Goal: Task Accomplishment & Management: Complete application form

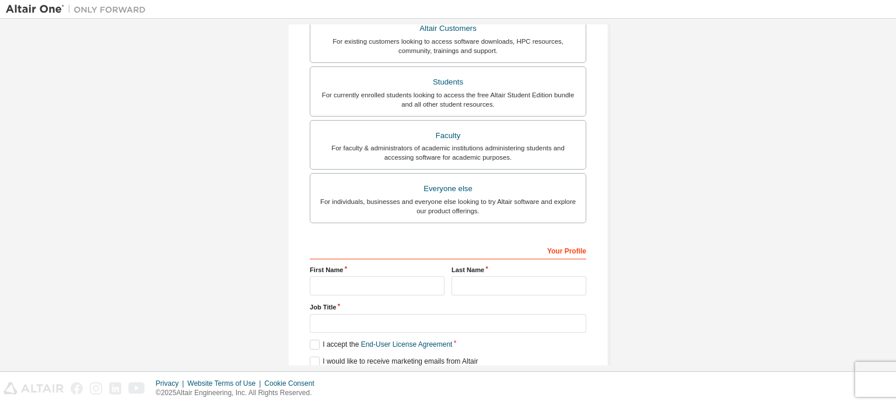
scroll to position [274, 0]
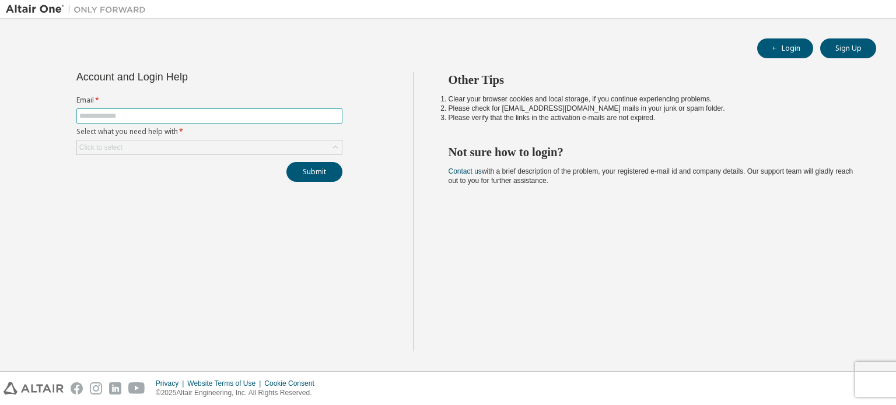
click at [271, 119] on input "text" at bounding box center [209, 115] width 260 height 9
type input "**********"
click at [230, 146] on div "Click to select" at bounding box center [209, 148] width 265 height 14
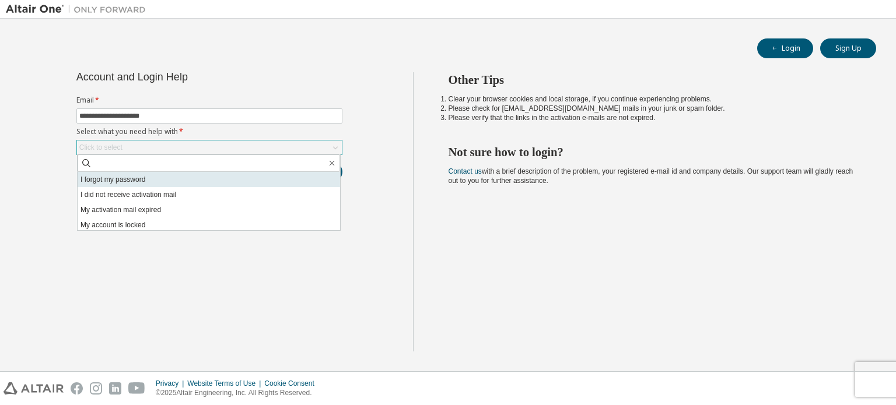
click at [218, 184] on li "I forgot my password" at bounding box center [209, 179] width 262 height 15
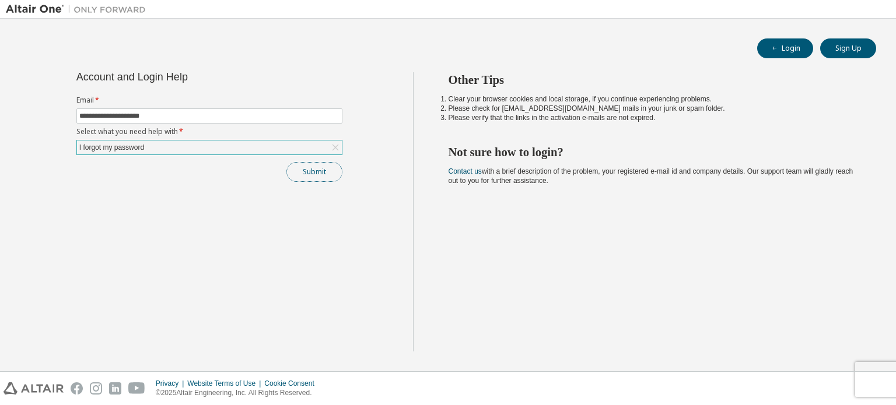
click at [317, 171] on button "Submit" at bounding box center [314, 172] width 56 height 20
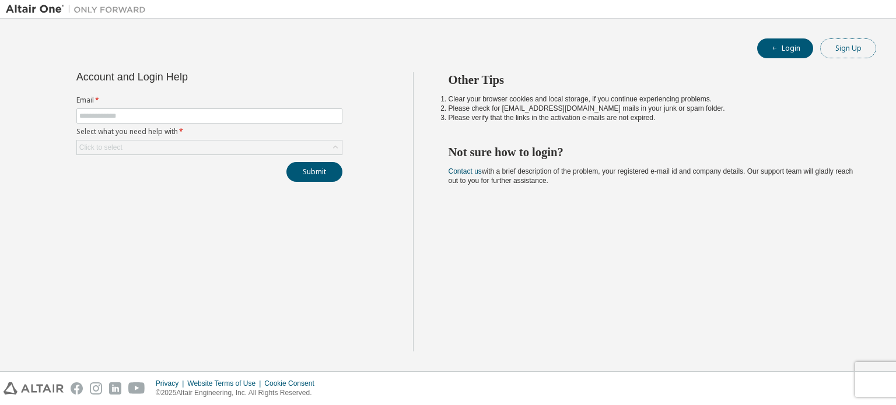
click at [841, 41] on button "Sign Up" at bounding box center [848, 48] width 56 height 20
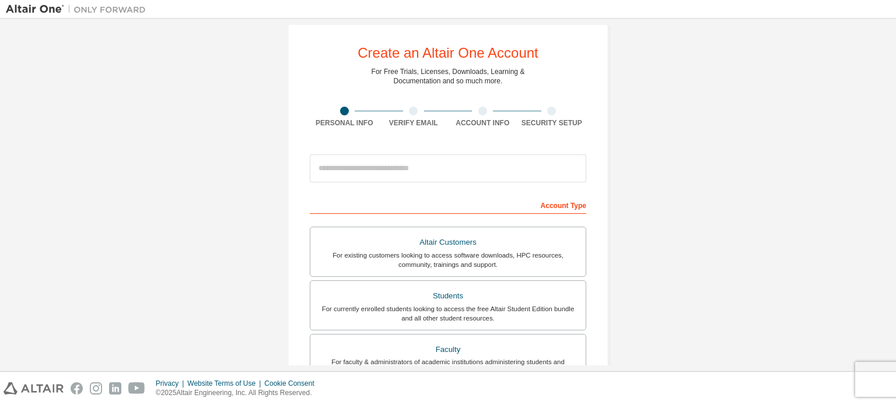
scroll to position [13, 0]
click at [439, 153] on div at bounding box center [448, 170] width 276 height 40
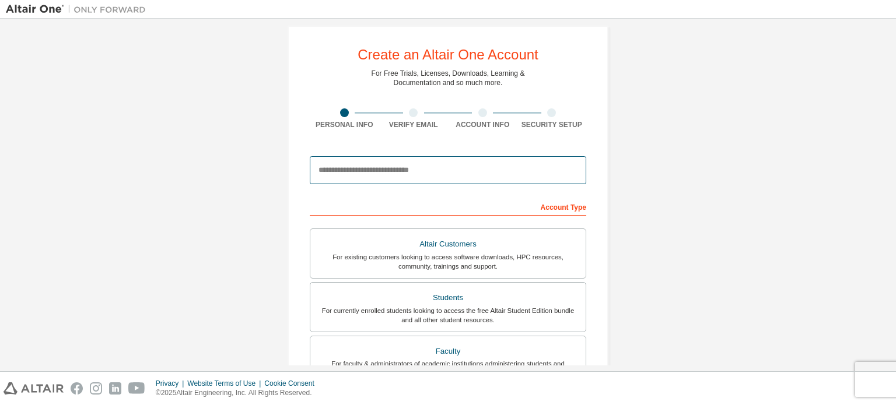
click at [425, 174] on input "email" at bounding box center [448, 170] width 276 height 28
type input "**********"
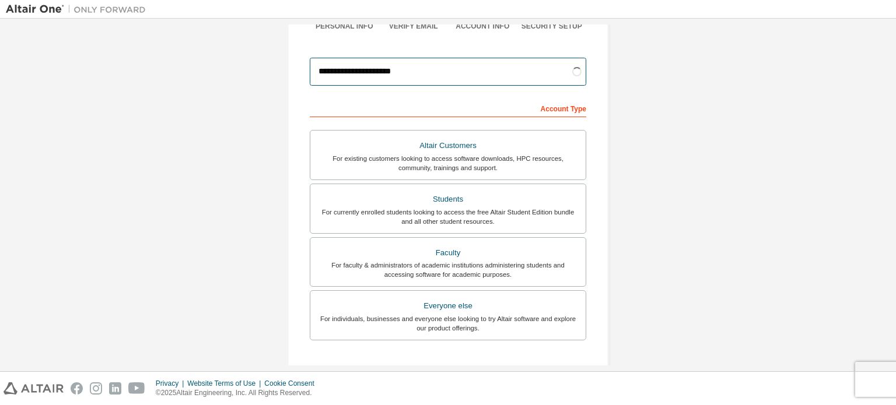
scroll to position [274, 0]
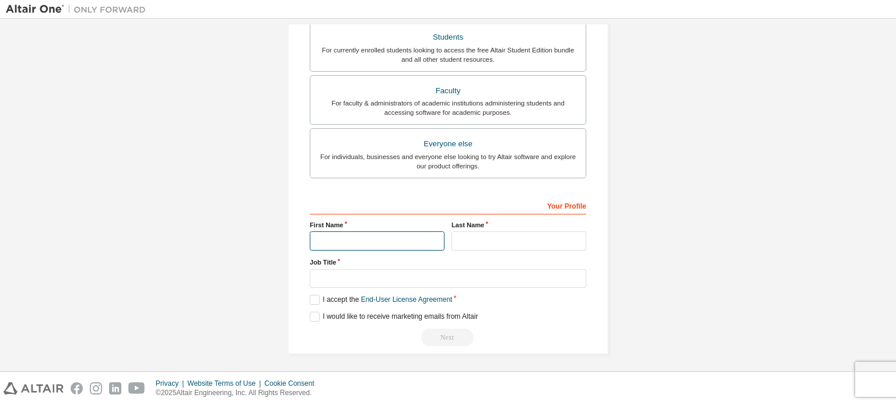
click at [383, 247] on input "text" at bounding box center [377, 241] width 135 height 19
type input "******"
click at [482, 251] on div "Your Profile First Name ****** Last Name Job Title Please provide State/Provinc…" at bounding box center [448, 271] width 276 height 151
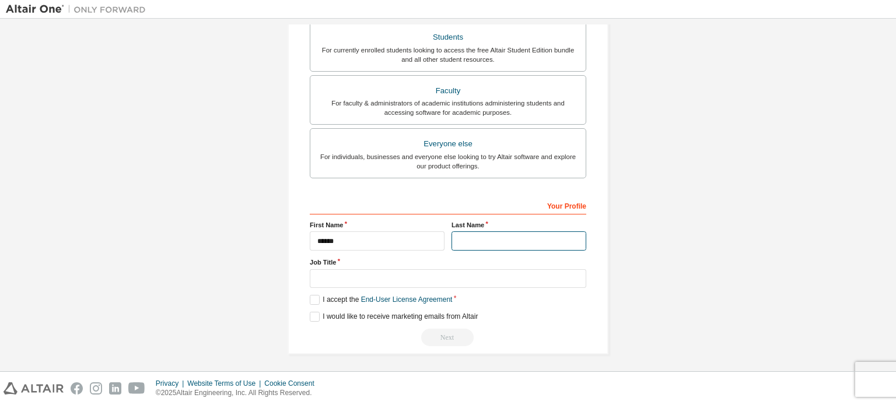
click at [477, 237] on input "text" at bounding box center [518, 241] width 135 height 19
type input "**********"
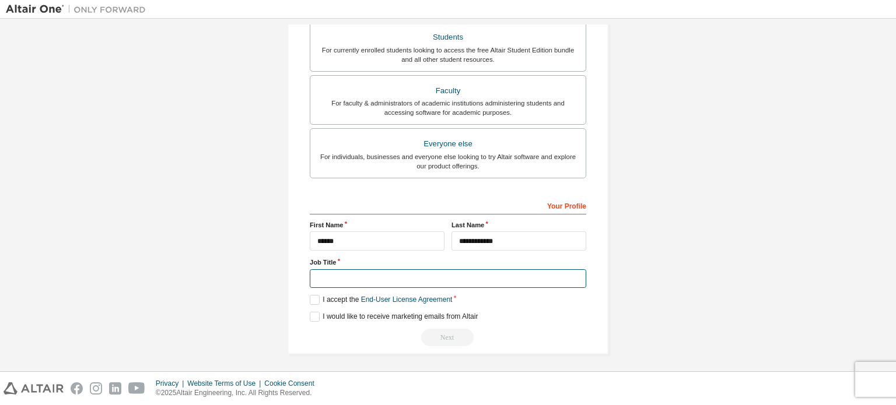
click at [466, 275] on input "text" at bounding box center [448, 278] width 276 height 19
type input "*******"
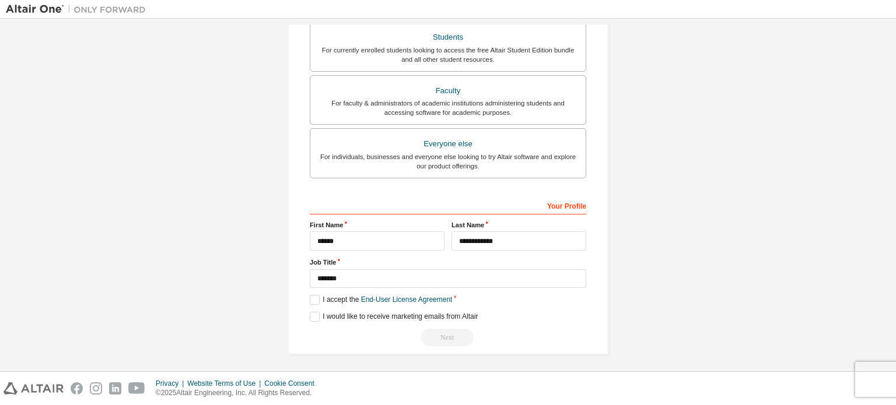
click at [320, 288] on div "**********" at bounding box center [448, 271] width 276 height 151
click at [310, 298] on label "I accept the End-User License Agreement" at bounding box center [381, 300] width 142 height 10
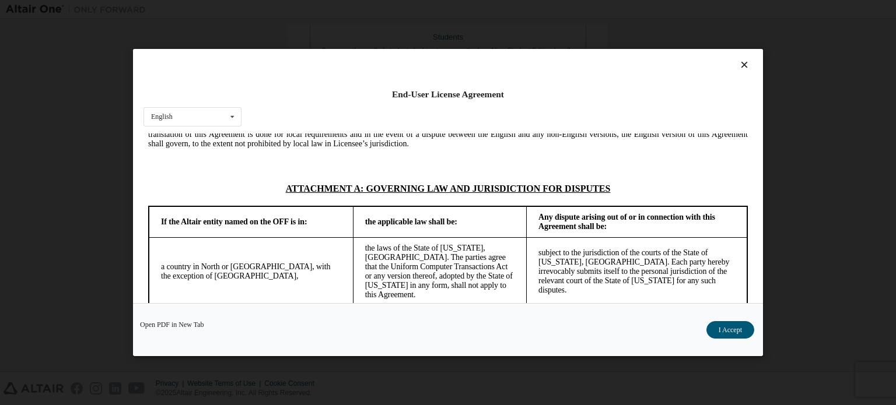
scroll to position [3284, 0]
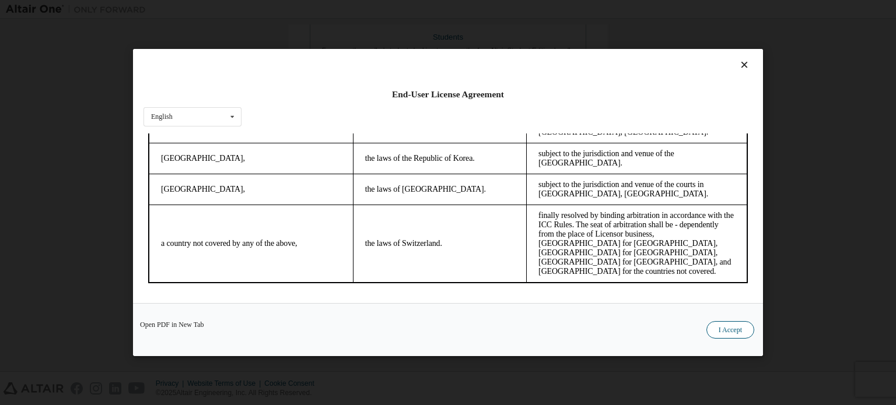
click at [740, 327] on button "I Accept" at bounding box center [730, 329] width 48 height 17
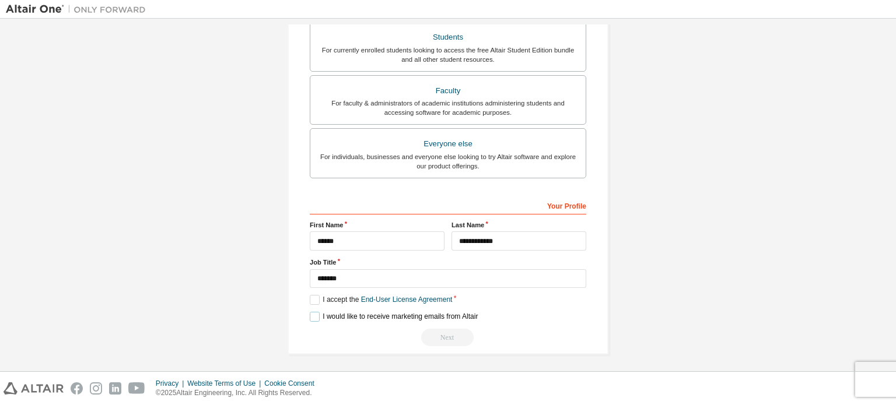
click at [314, 315] on label "I would like to receive marketing emails from Altair" at bounding box center [394, 317] width 168 height 10
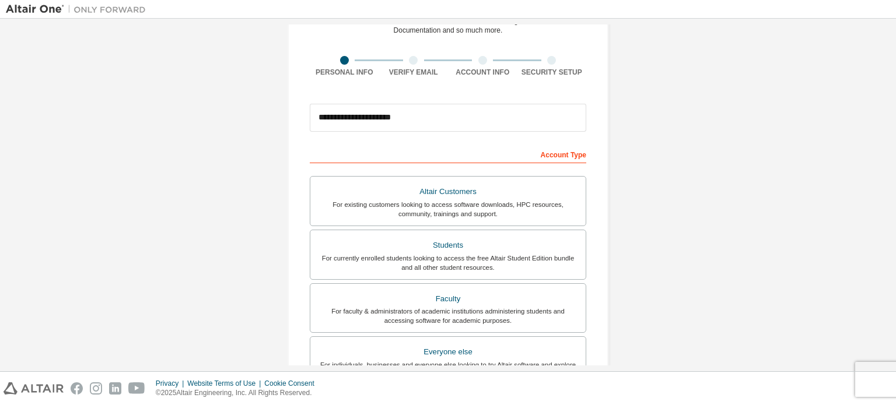
scroll to position [51, 0]
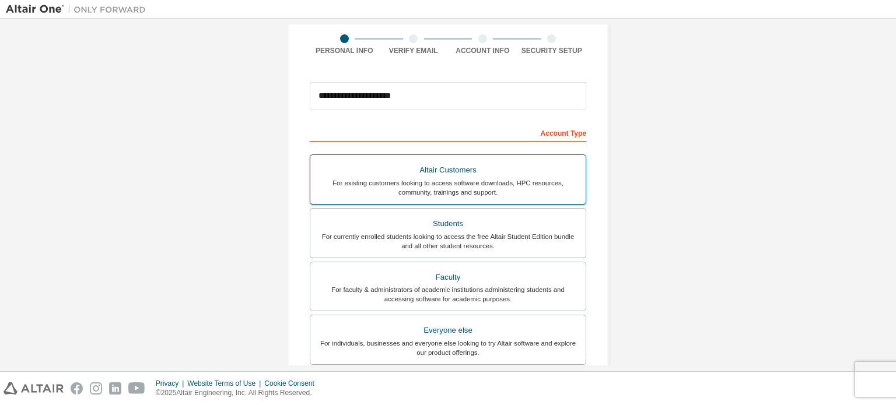
click at [485, 219] on div "Students" at bounding box center [447, 224] width 261 height 16
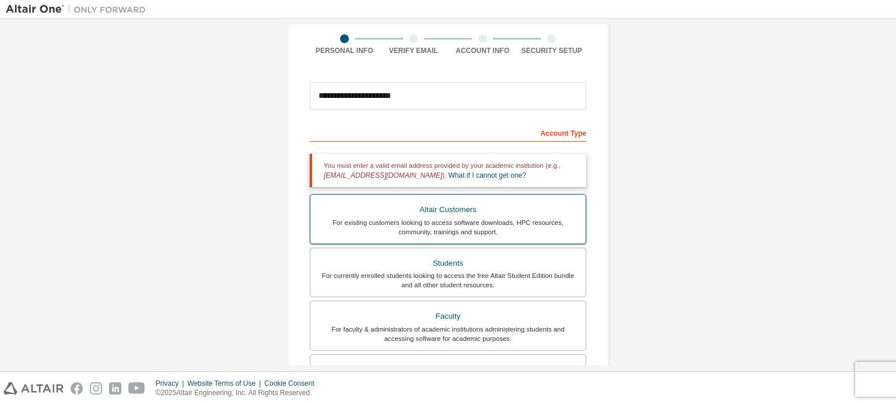
scroll to position [314, 0]
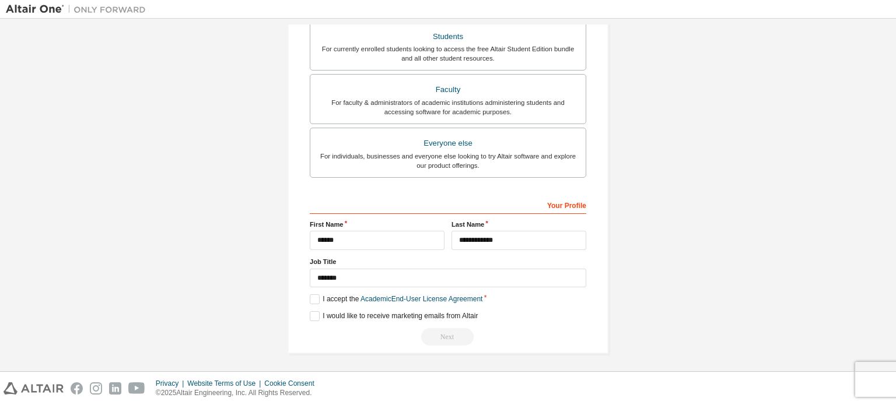
click at [449, 335] on div "Next" at bounding box center [448, 336] width 276 height 17
click at [310, 297] on label "I accept the Academic End-User License Agreement" at bounding box center [396, 300] width 173 height 10
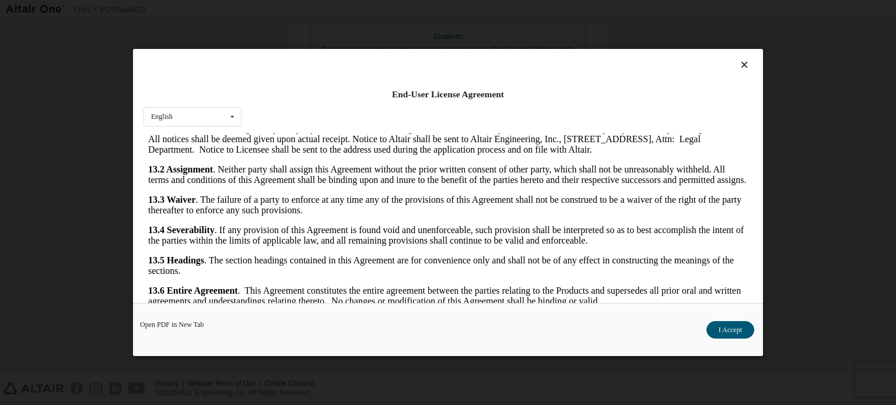
scroll to position [1957, 0]
click at [730, 328] on button "I Accept" at bounding box center [730, 329] width 48 height 17
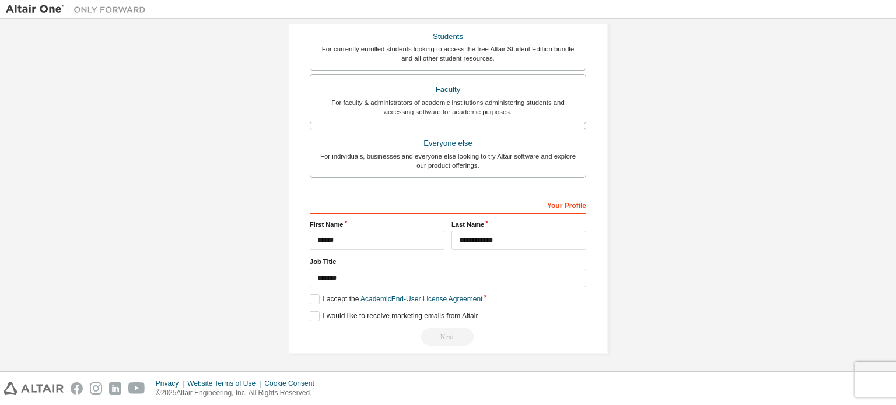
click at [441, 335] on div "Next" at bounding box center [448, 336] width 276 height 17
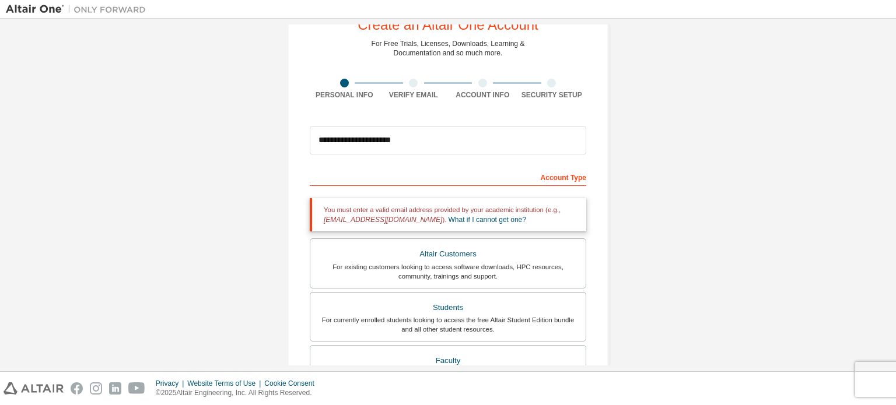
scroll to position [42, 0]
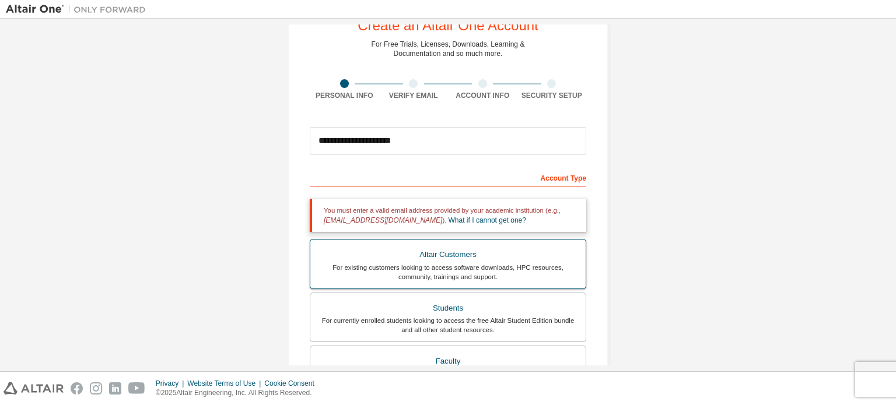
click at [444, 259] on div "Altair Customers" at bounding box center [447, 255] width 261 height 16
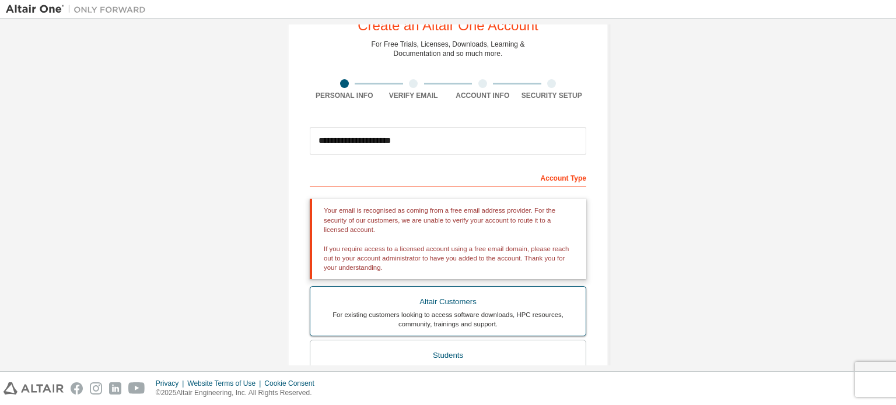
click at [433, 331] on label "Altair Customers For existing customers looking to access software downloads, H…" at bounding box center [448, 311] width 276 height 50
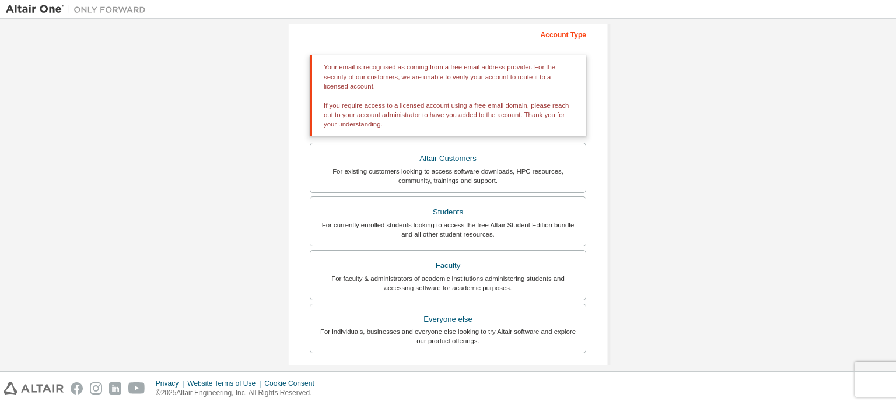
scroll to position [185, 0]
click at [453, 233] on div "For currently enrolled students looking to access the free Altair Student Editi…" at bounding box center [447, 230] width 261 height 19
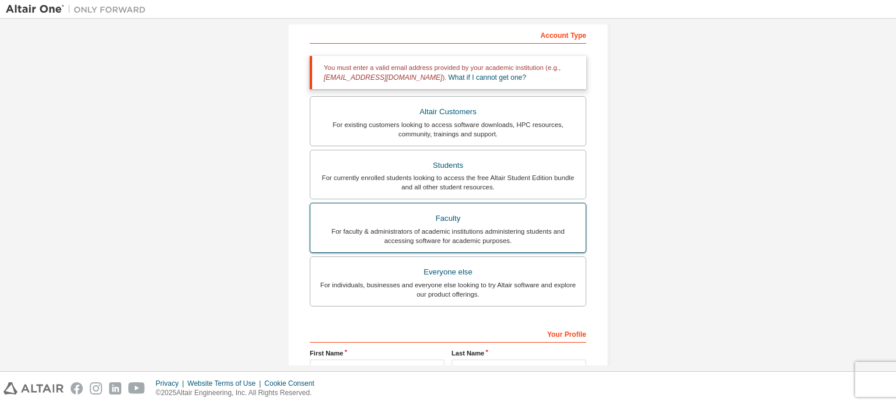
click at [457, 222] on div "Faculty" at bounding box center [447, 219] width 261 height 16
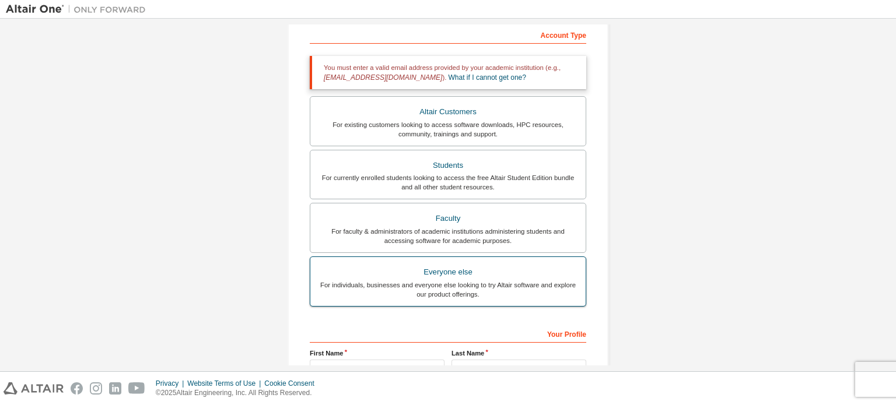
click at [442, 278] on div "Everyone else" at bounding box center [447, 272] width 261 height 16
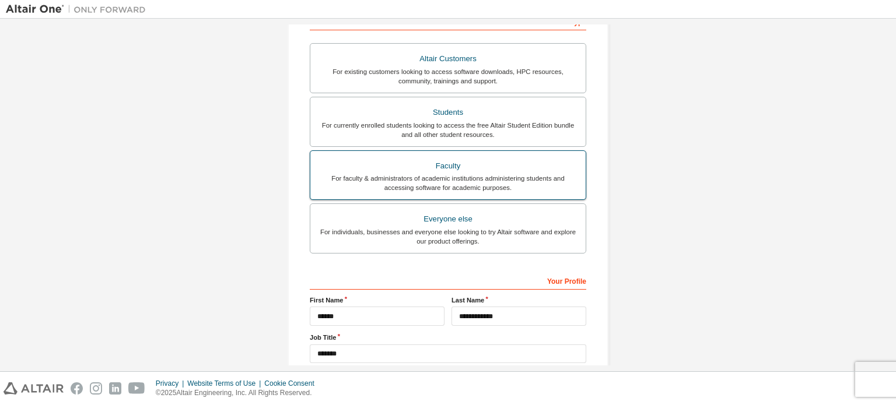
scroll to position [170, 0]
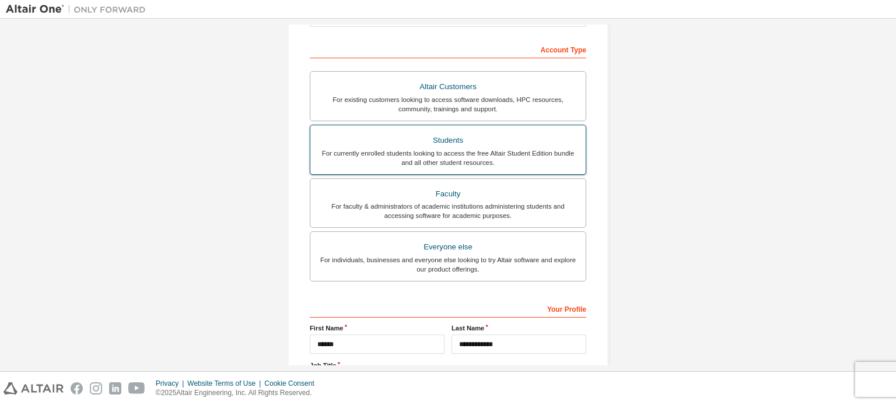
click at [463, 149] on div "For currently enrolled students looking to access the free Altair Student Editi…" at bounding box center [447, 158] width 261 height 19
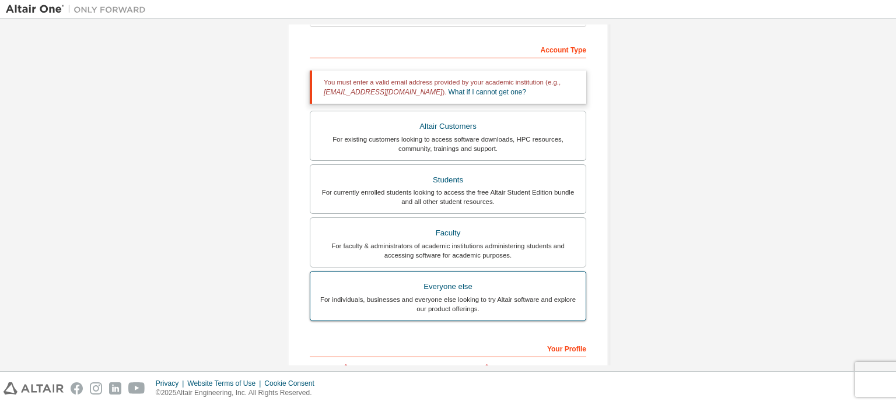
scroll to position [314, 0]
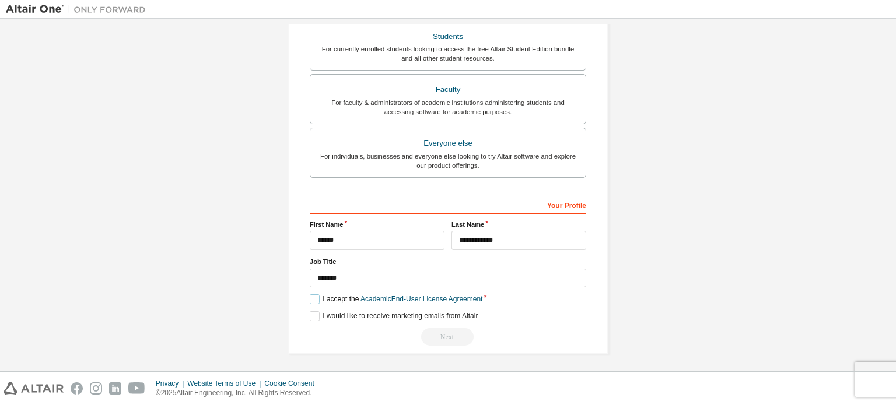
click at [313, 300] on label "I accept the Academic End-User License Agreement" at bounding box center [396, 300] width 173 height 10
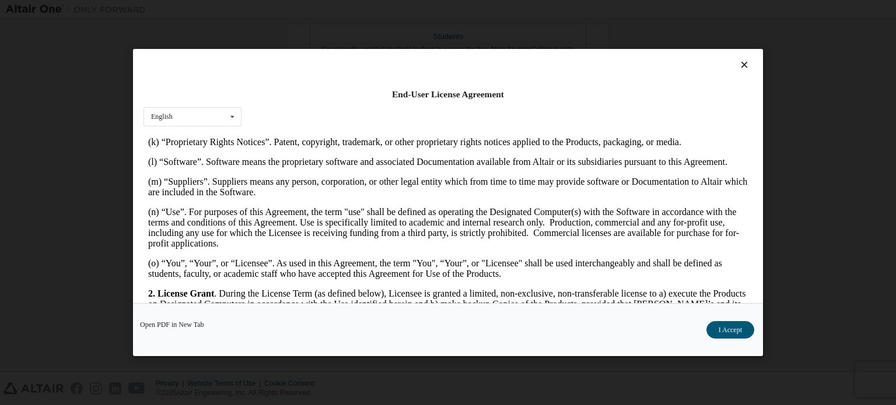
scroll to position [562, 0]
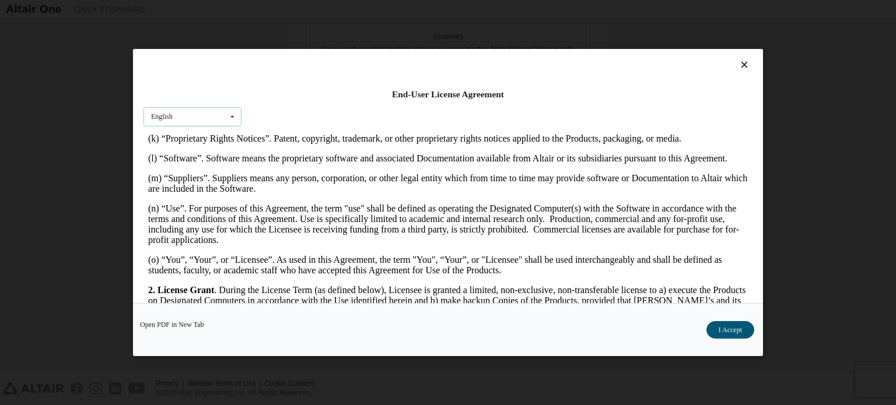
click at [218, 116] on div "English English" at bounding box center [192, 116] width 98 height 19
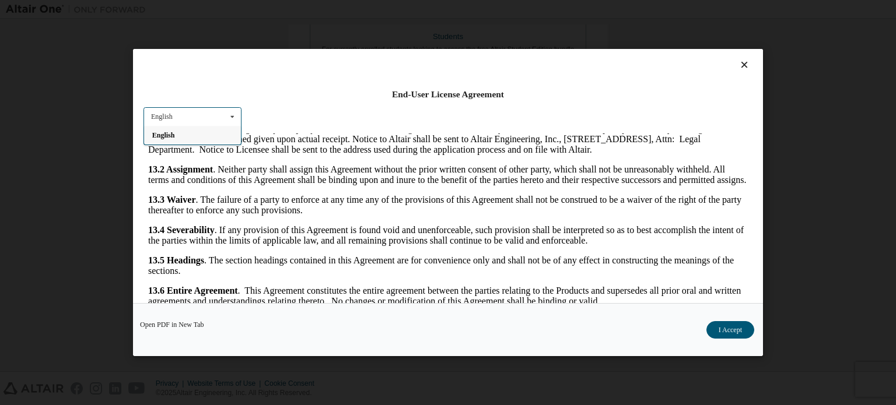
scroll to position [26, 0]
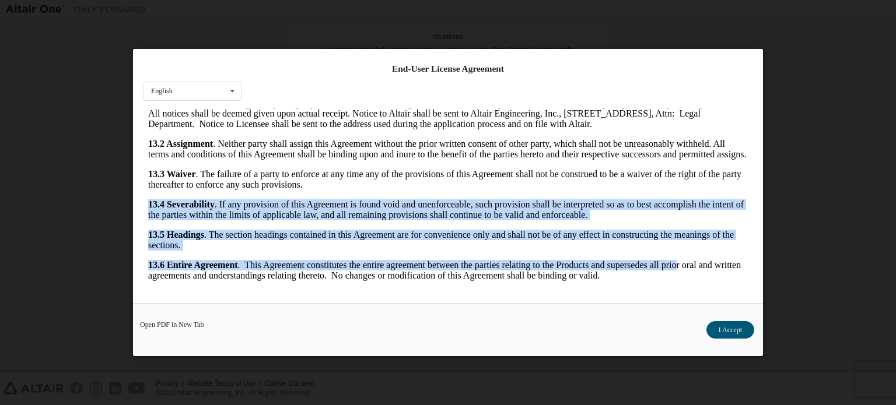
drag, startPoint x: 674, startPoint y: 260, endPoint x: 697, endPoint y: 220, distance: 46.2
drag, startPoint x: 741, startPoint y: 275, endPoint x: 878, endPoint y: 408, distance: 191.4
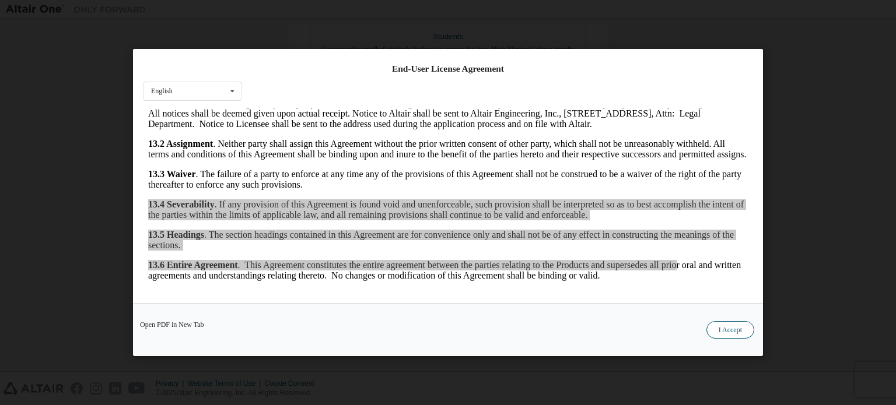
click at [727, 330] on button "I Accept" at bounding box center [730, 329] width 48 height 17
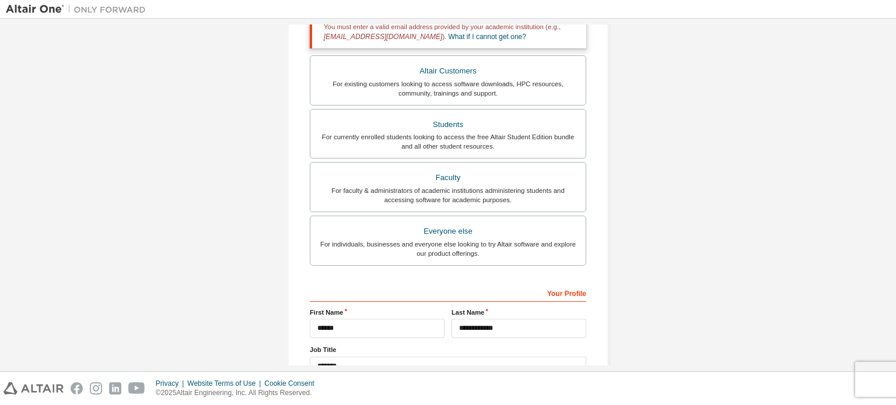
scroll to position [0, 0]
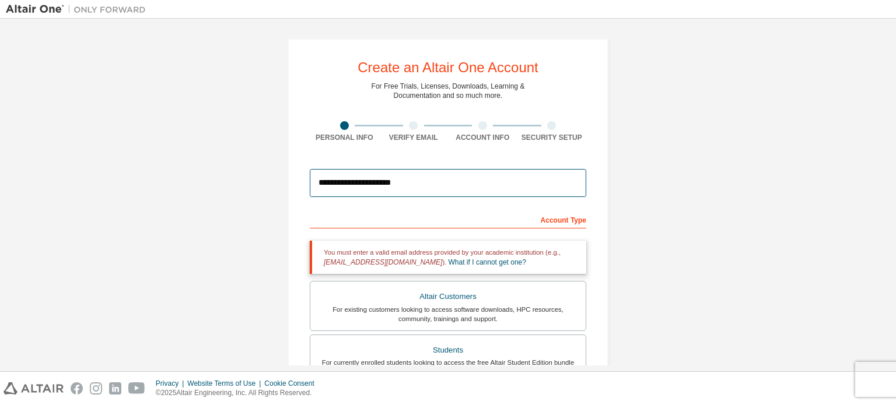
click at [439, 186] on input "**********" at bounding box center [448, 183] width 276 height 28
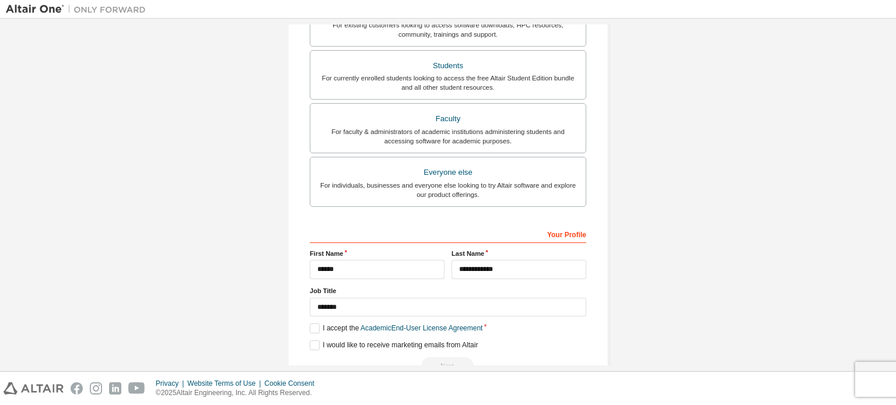
scroll to position [314, 0]
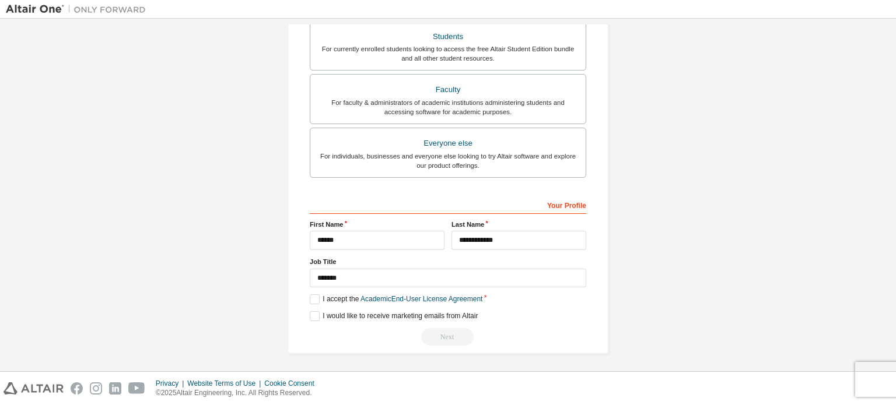
click at [434, 331] on div "Next" at bounding box center [448, 336] width 276 height 17
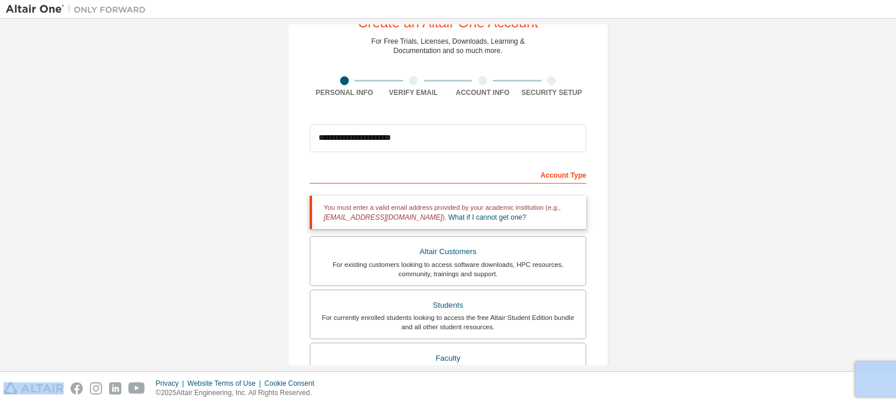
scroll to position [42, 0]
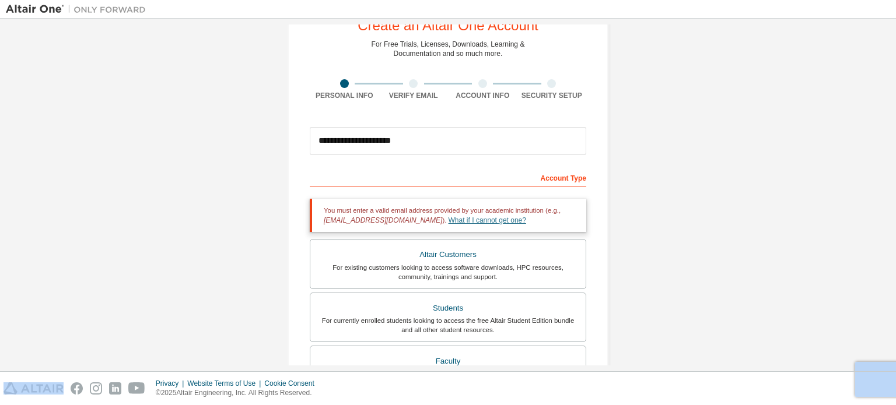
click at [460, 220] on link "What if I cannot get one?" at bounding box center [488, 220] width 78 height 8
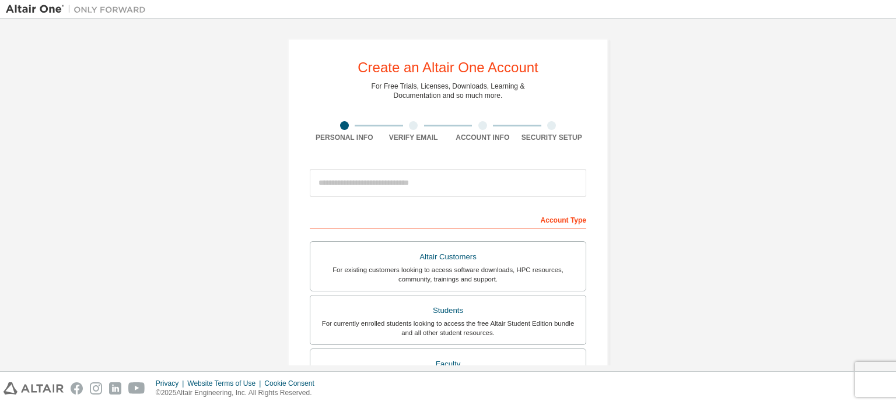
scroll to position [274, 0]
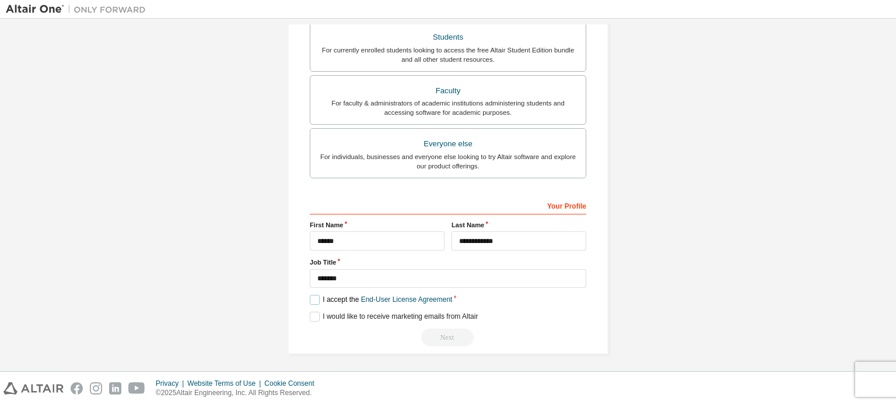
click at [311, 298] on label "I accept the End-User License Agreement" at bounding box center [381, 300] width 142 height 10
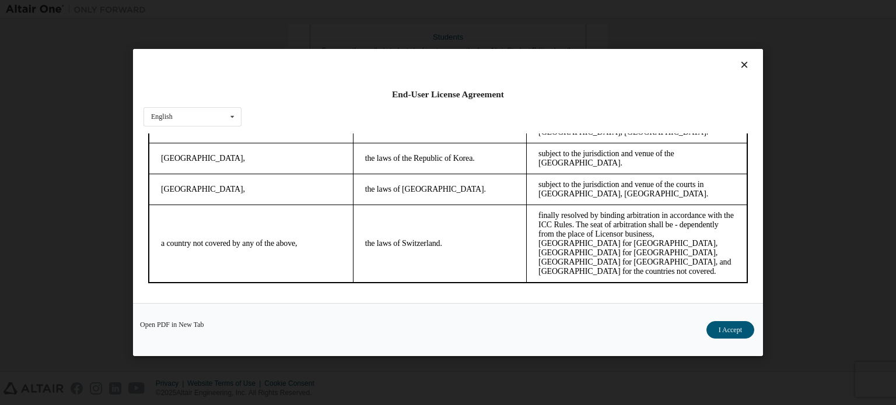
scroll to position [26, 0]
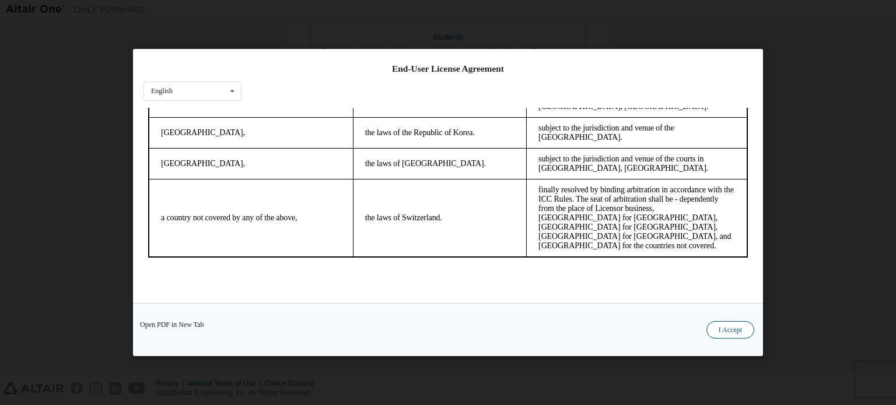
click at [723, 328] on button "I Accept" at bounding box center [730, 329] width 48 height 17
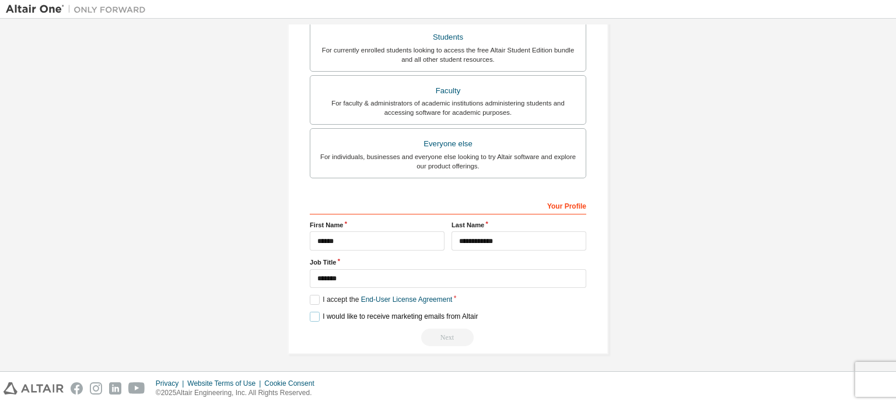
click at [315, 314] on label "I would like to receive marketing emails from Altair" at bounding box center [394, 317] width 168 height 10
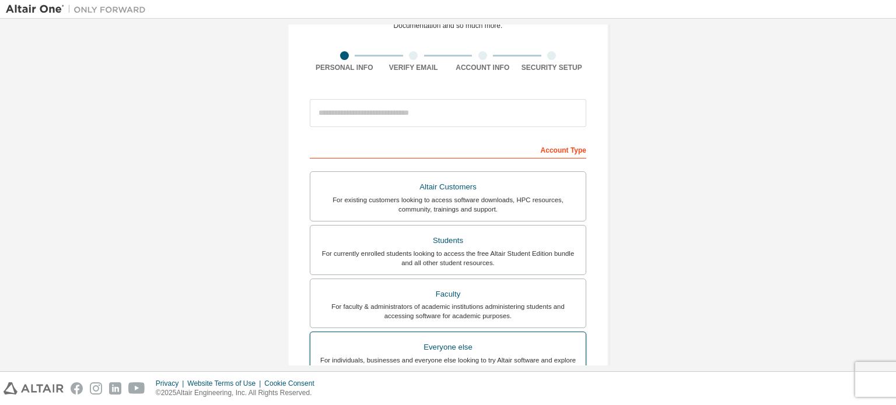
scroll to position [69, 0]
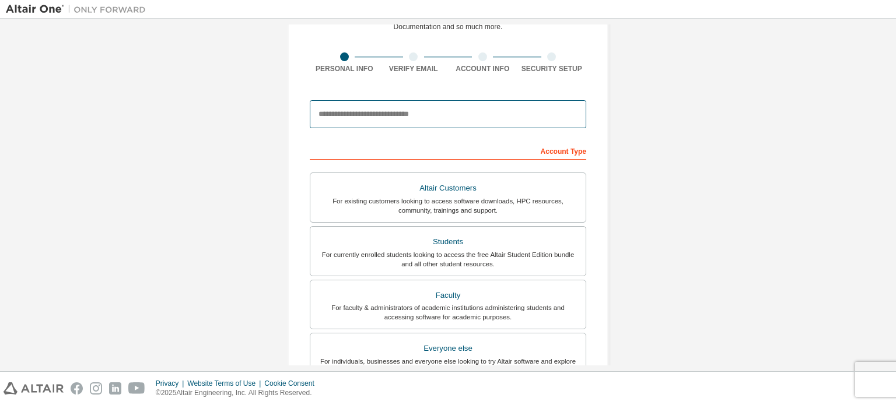
click at [390, 110] on input "email" at bounding box center [448, 114] width 276 height 28
click at [392, 110] on input "**********" at bounding box center [448, 114] width 276 height 28
type input "**********"
click at [491, 110] on input "**********" at bounding box center [448, 114] width 276 height 28
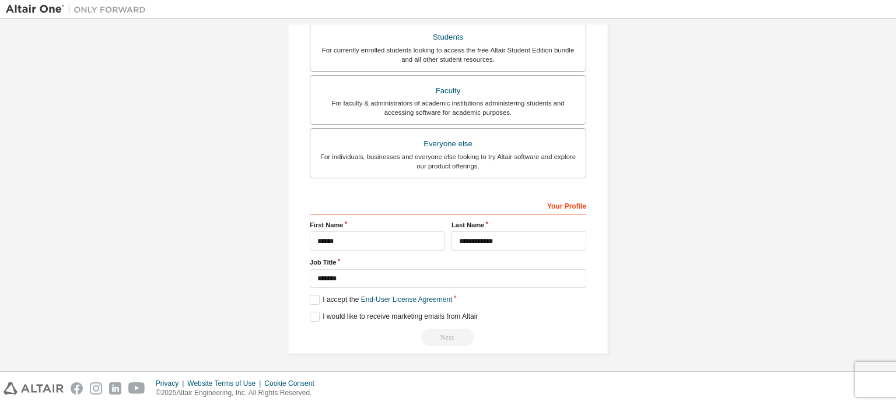
click at [444, 334] on div "Next" at bounding box center [448, 337] width 276 height 17
click at [444, 338] on div "Next" at bounding box center [448, 337] width 276 height 17
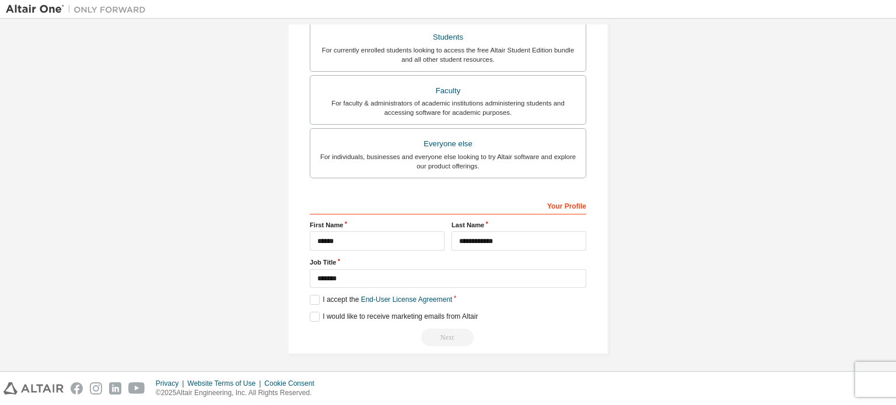
click at [875, 375] on div "Privacy Website Terms of Use Cookie Consent © 2025 Altair Engineering, Inc. All…" at bounding box center [448, 388] width 896 height 33
click at [889, 377] on div "Privacy Website Terms of Use Cookie Consent © 2025 Altair Engineering, Inc. All…" at bounding box center [448, 388] width 896 height 33
click at [866, 388] on div "Privacy Website Terms of Use Cookie Consent © 2025 Altair Engineering, Inc. All…" at bounding box center [448, 388] width 896 height 33
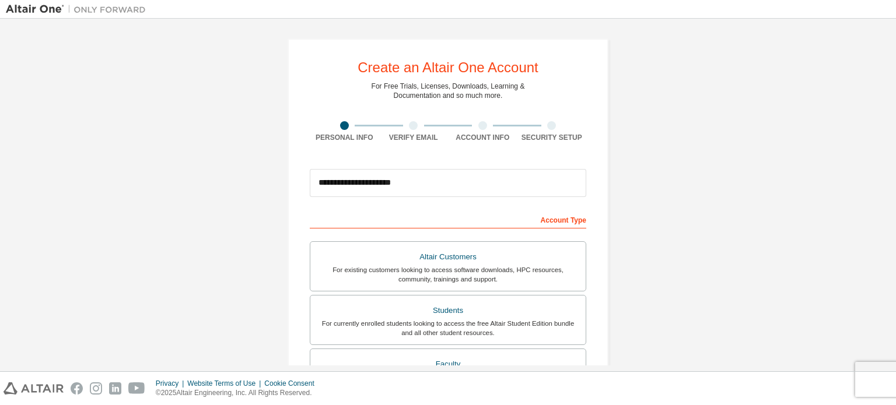
click at [405, 125] on div at bounding box center [413, 125] width 69 height 9
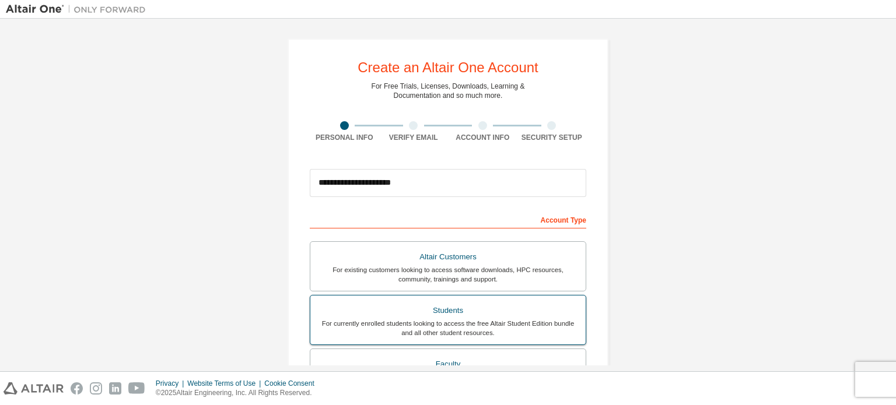
click at [461, 340] on label "Students For currently enrolled students looking to access the free Altair Stud…" at bounding box center [448, 320] width 276 height 50
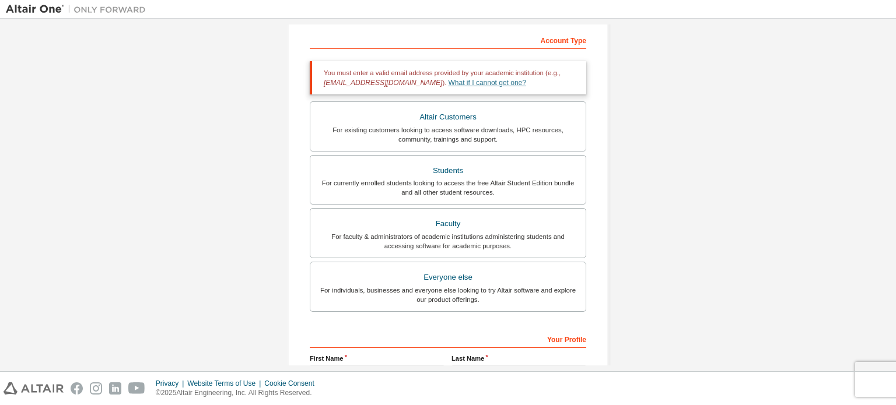
scroll to position [182, 0]
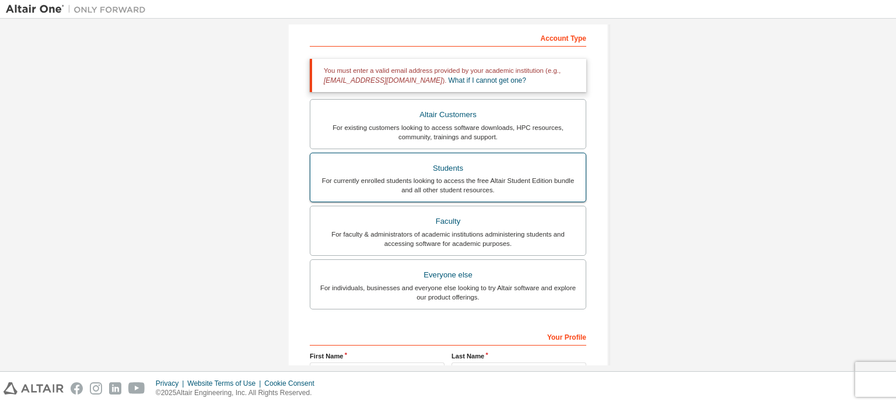
click at [479, 170] on div "Students" at bounding box center [447, 168] width 261 height 16
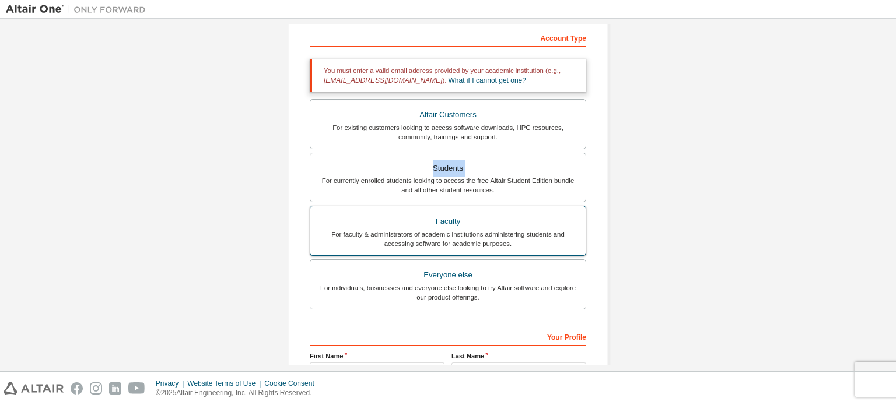
scroll to position [314, 0]
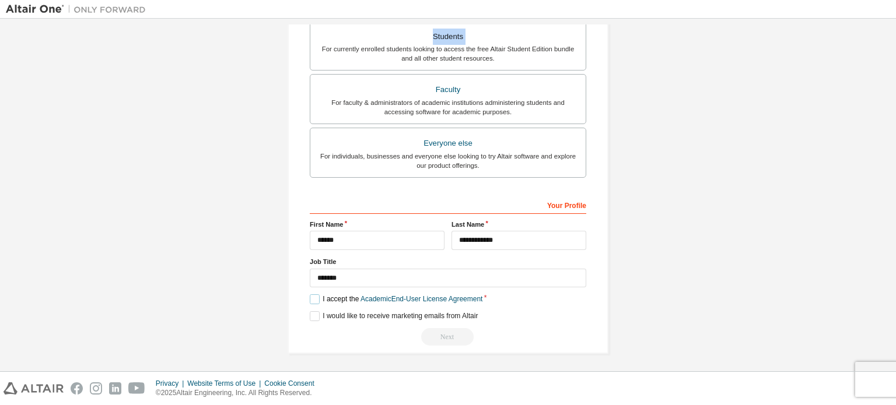
click at [310, 297] on label "I accept the Academic End-User License Agreement" at bounding box center [396, 300] width 173 height 10
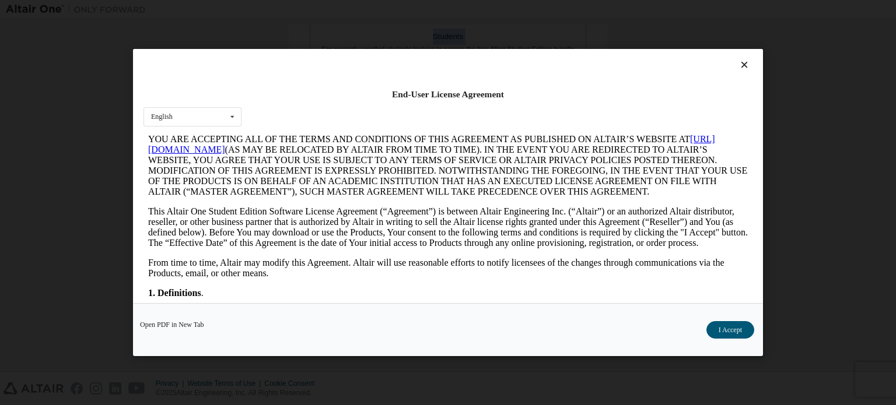
scroll to position [0, 0]
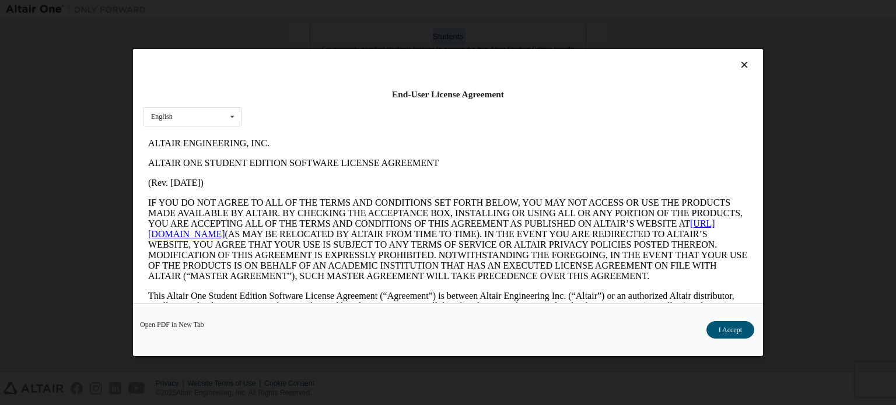
click at [201, 232] on link "https://altairone.com" at bounding box center [431, 228] width 567 height 20
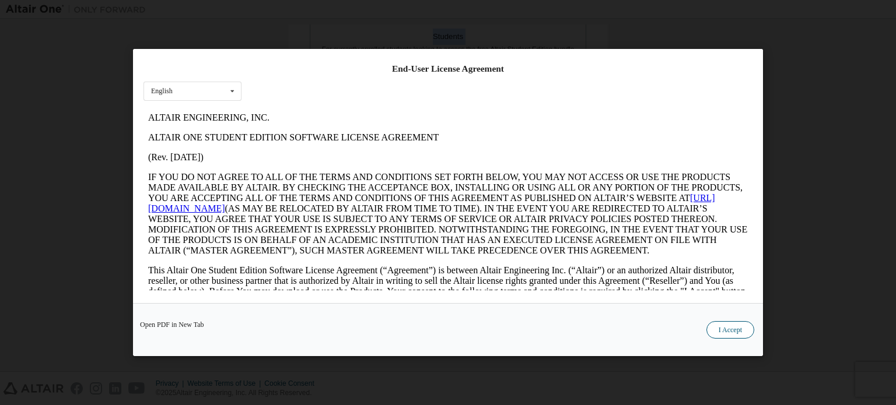
click at [720, 327] on button "I Accept" at bounding box center [730, 329] width 48 height 17
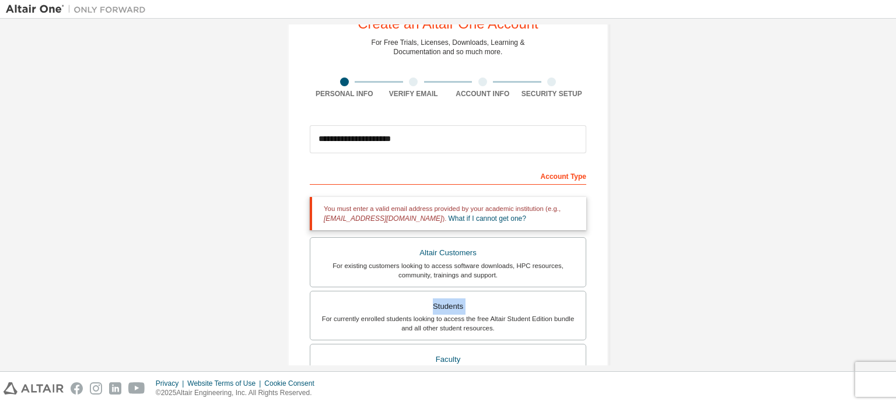
scroll to position [0, 0]
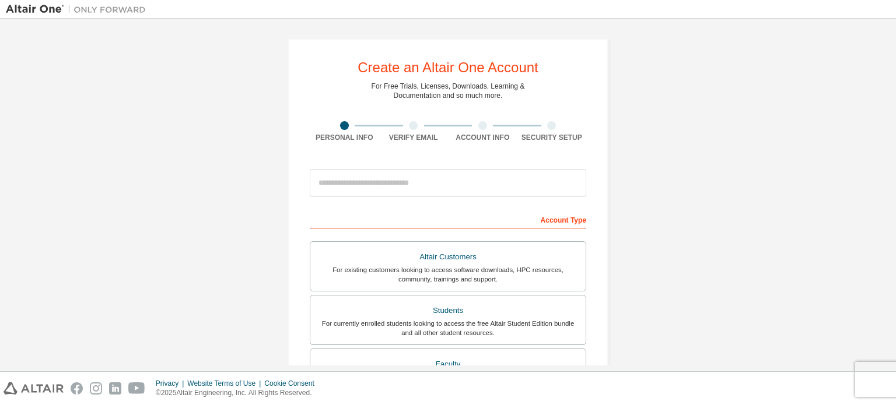
click at [110, 9] on img at bounding box center [79, 9] width 146 height 12
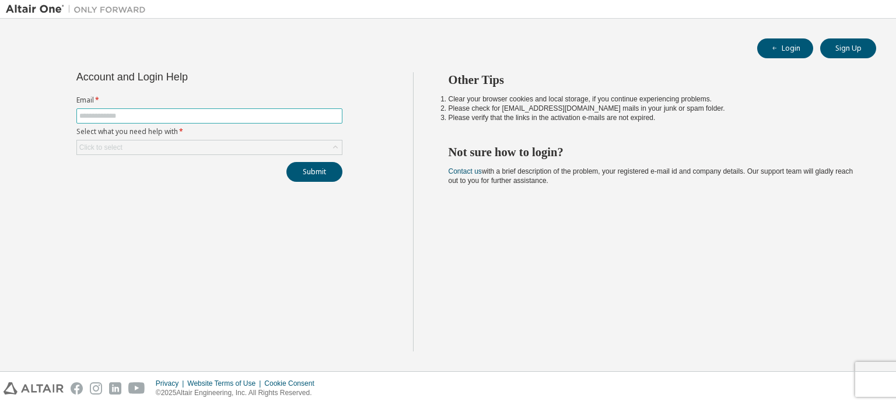
click at [232, 119] on input "text" at bounding box center [209, 115] width 260 height 9
click at [851, 47] on button "Sign Up" at bounding box center [848, 48] width 56 height 20
click at [130, 115] on input "text" at bounding box center [209, 115] width 260 height 9
type input "**********"
click at [167, 142] on div "Click to select" at bounding box center [209, 148] width 265 height 14
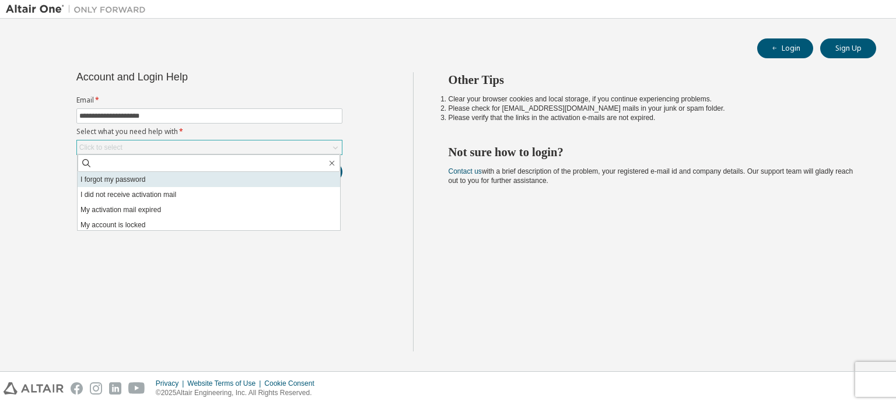
click at [177, 179] on li "I forgot my password" at bounding box center [209, 179] width 262 height 15
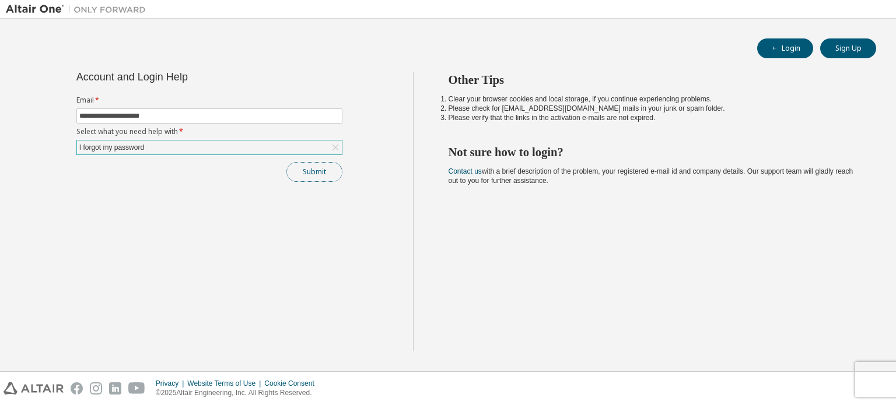
click at [317, 173] on button "Submit" at bounding box center [314, 172] width 56 height 20
click at [306, 177] on button "Submit" at bounding box center [314, 172] width 56 height 20
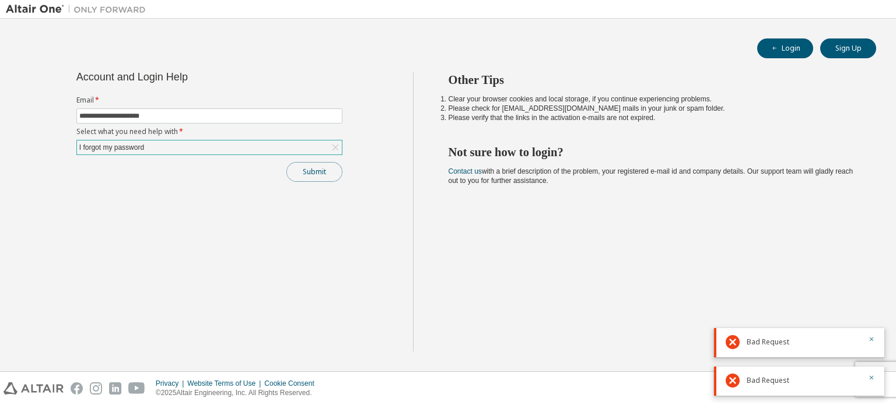
click at [306, 177] on button "Submit" at bounding box center [314, 172] width 56 height 20
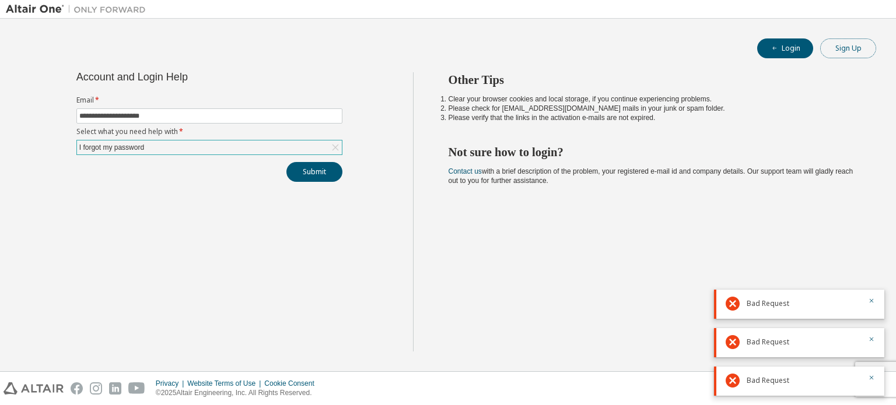
click at [829, 41] on button "Sign Up" at bounding box center [848, 48] width 56 height 20
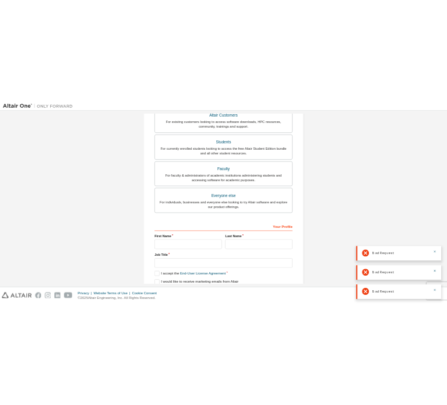
scroll to position [274, 0]
